Goal: Task Accomplishment & Management: Use online tool/utility

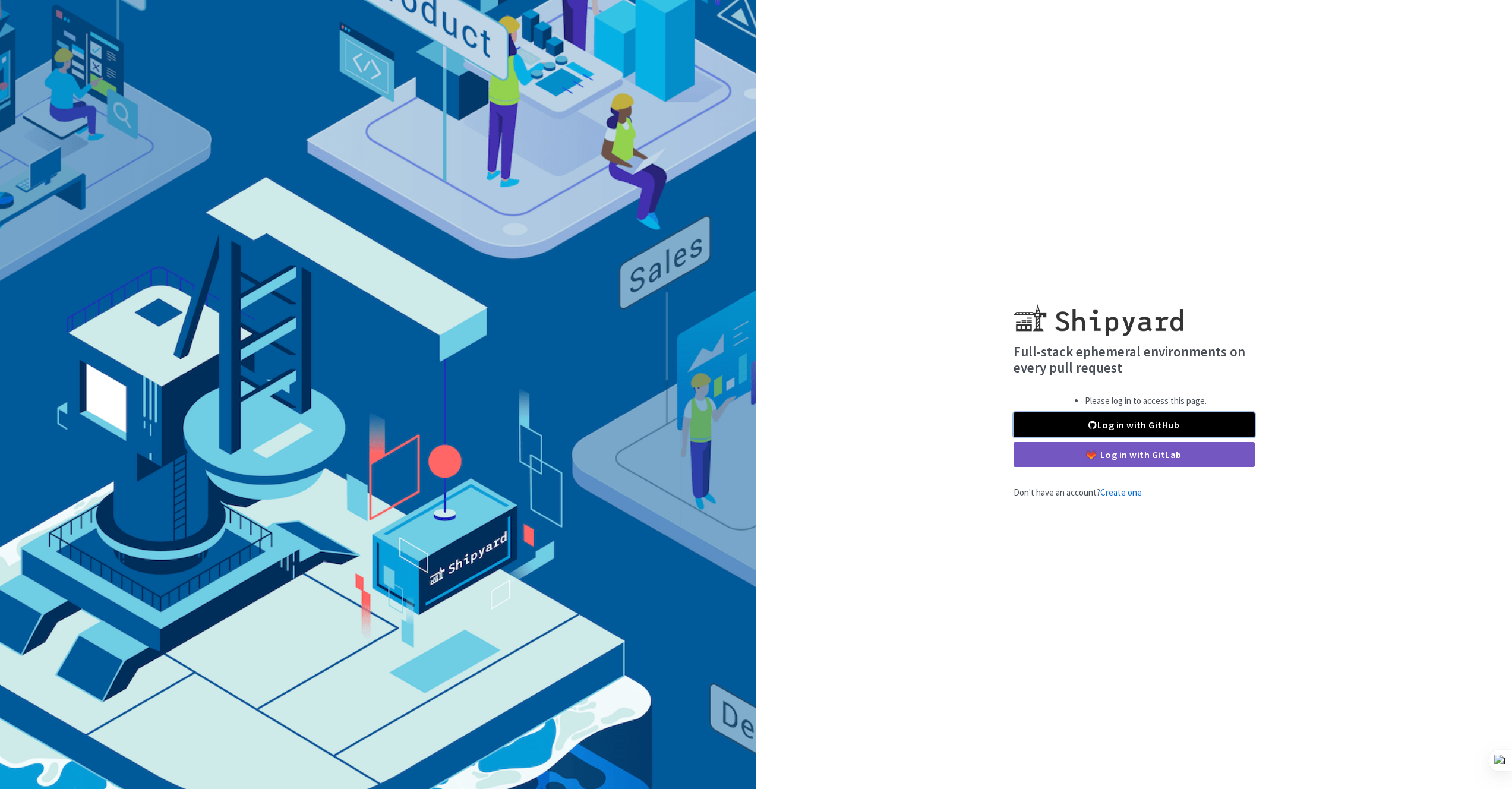
click at [1142, 412] on link "Log in with GitHub" at bounding box center [1134, 425] width 241 height 25
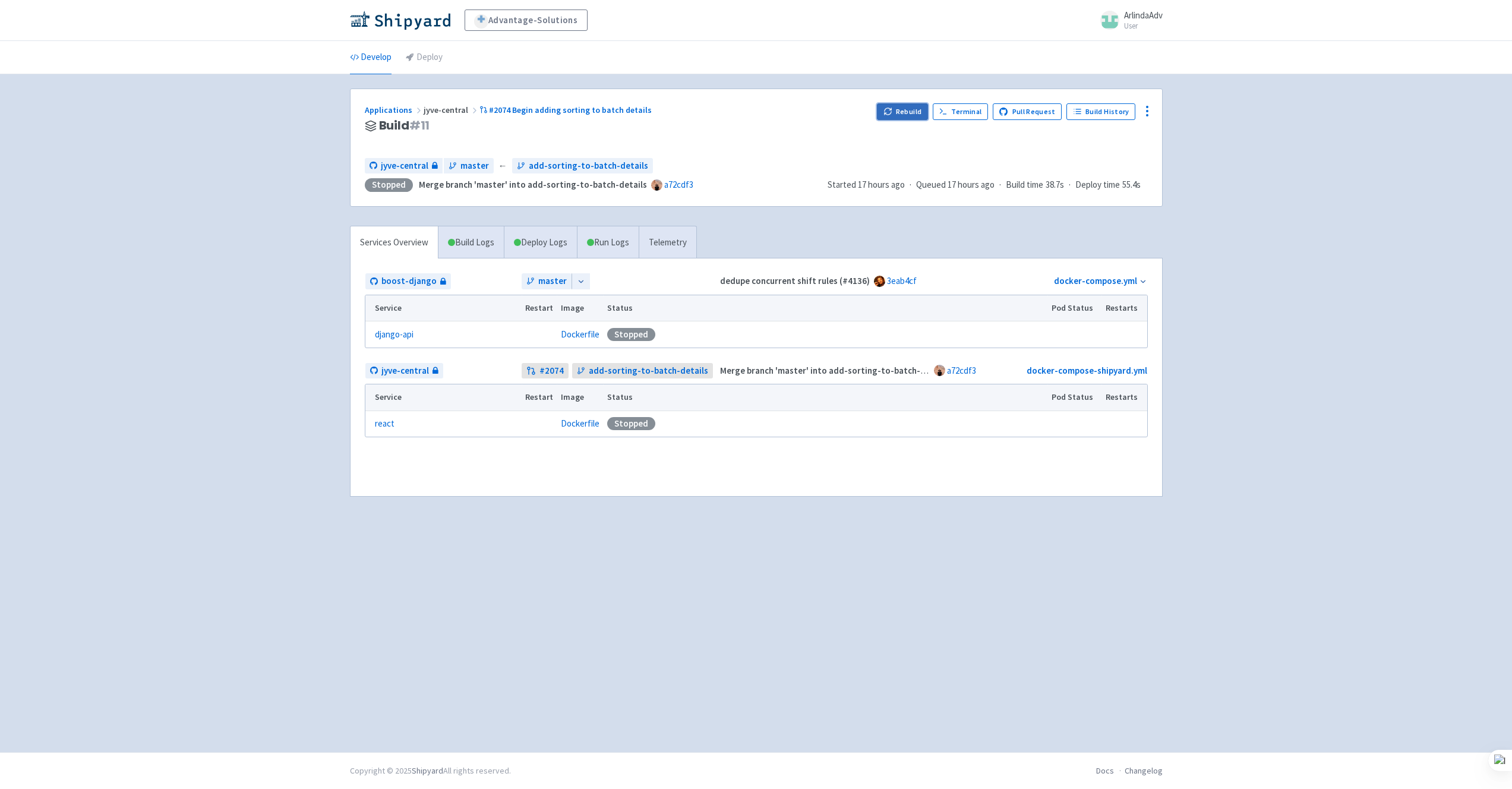
click at [910, 118] on button "Rebuild" at bounding box center [902, 111] width 51 height 16
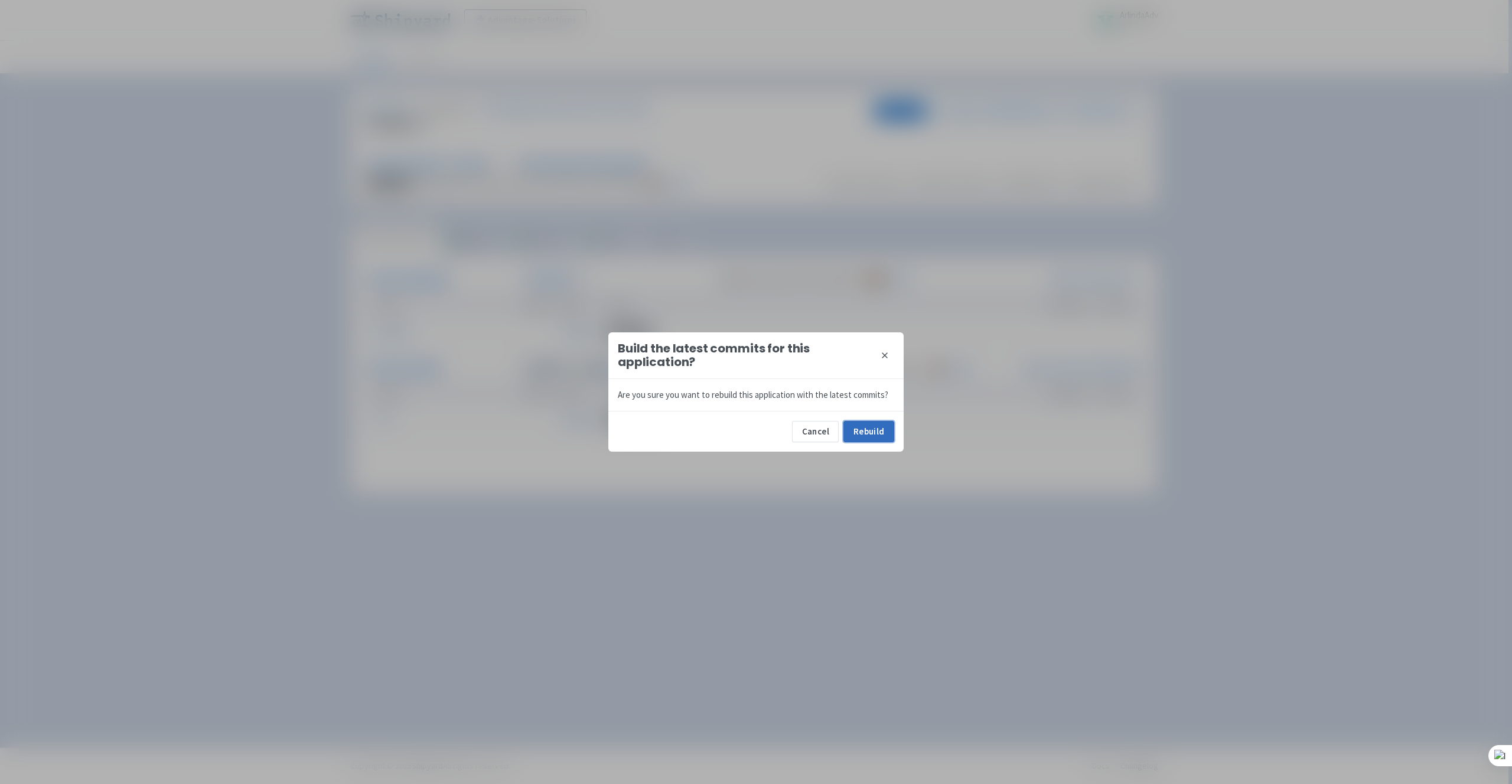
click at [875, 432] on button "Rebuild" at bounding box center [868, 432] width 51 height 21
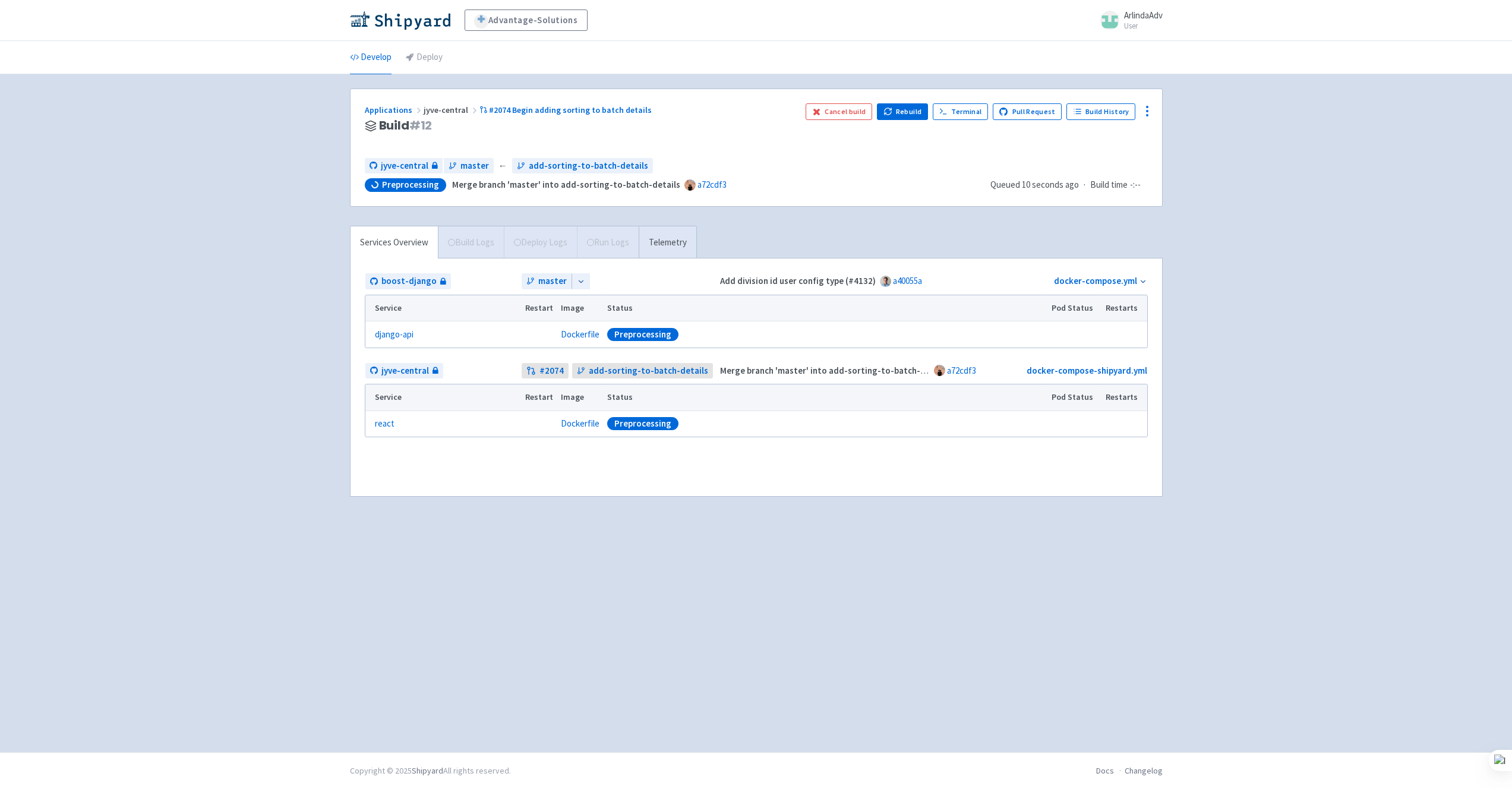
click at [654, 110] on div "Applications jyve-central #2074 Begin adding sorting to batch details" at bounding box center [580, 110] width 431 height 14
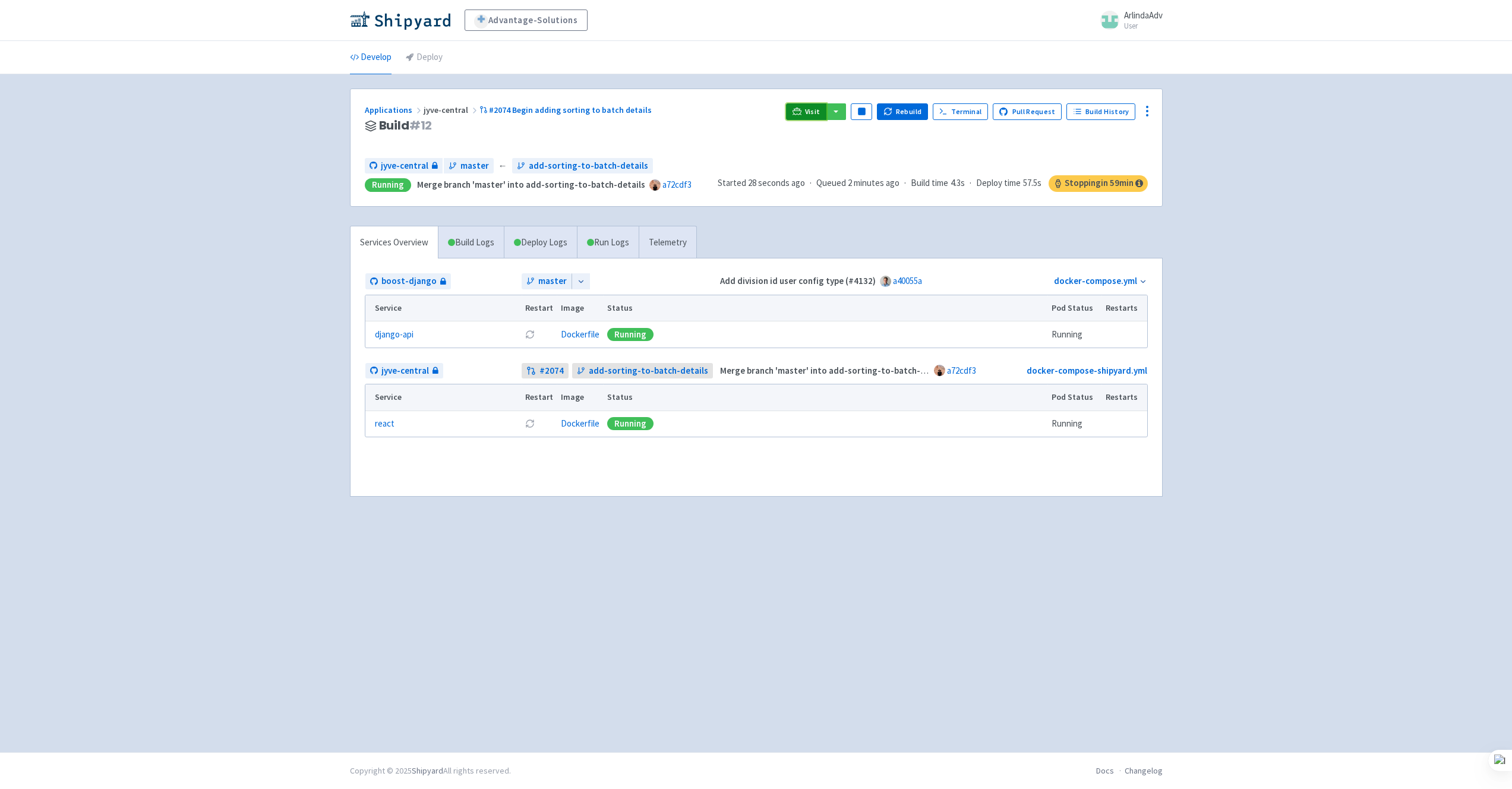
click at [810, 109] on link "Visit" at bounding box center [806, 111] width 40 height 16
